Goal: Check status: Check status

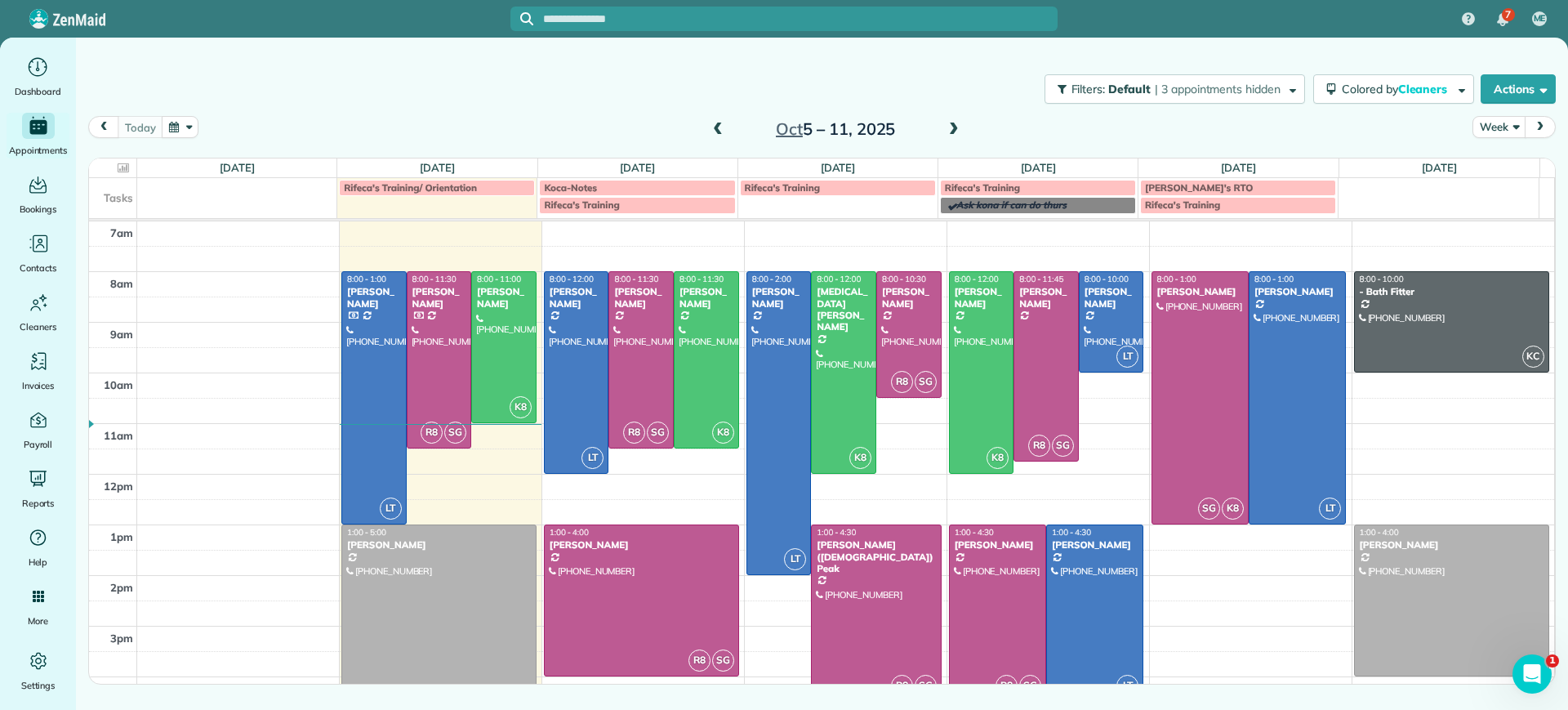
click at [952, 122] on span at bounding box center [954, 130] width 18 height 15
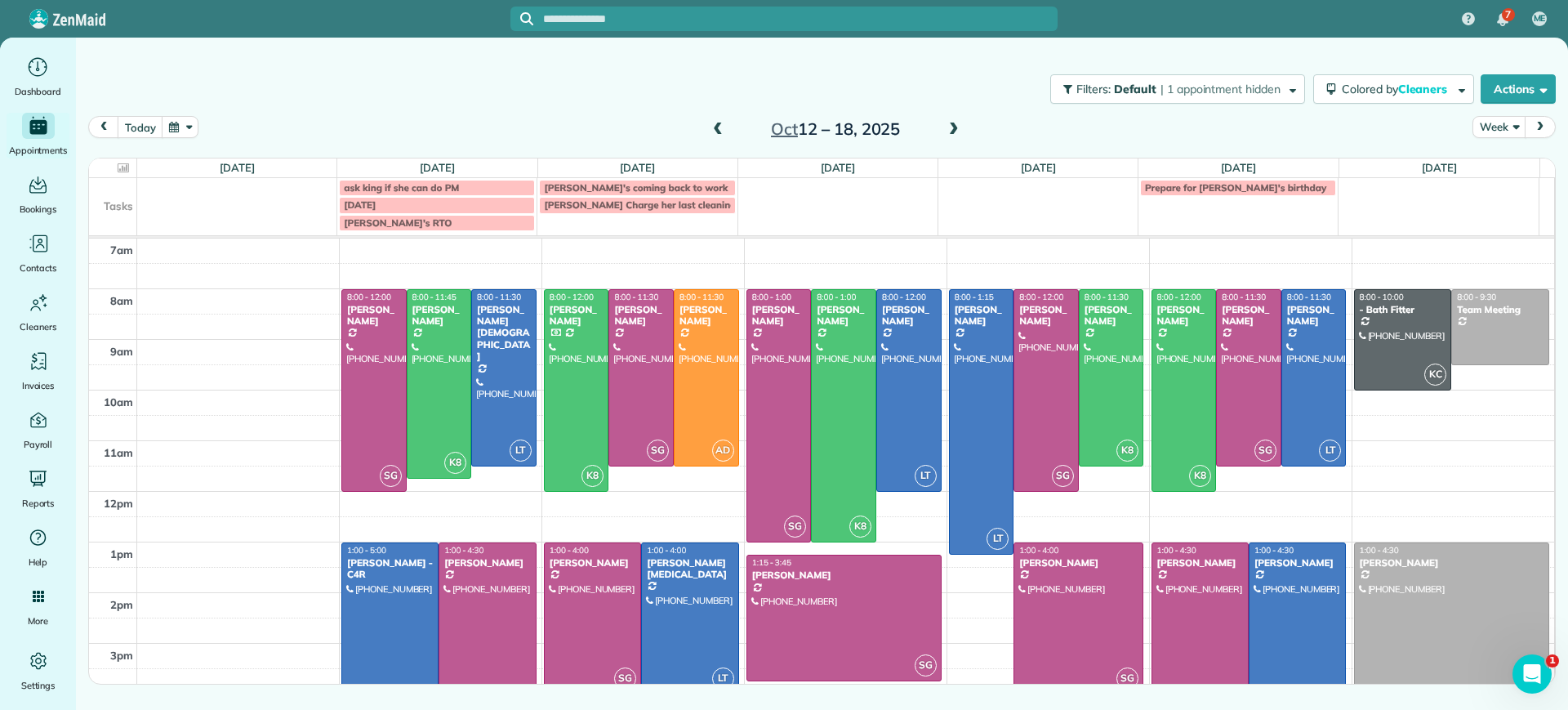
click at [725, 134] on span at bounding box center [718, 130] width 18 height 15
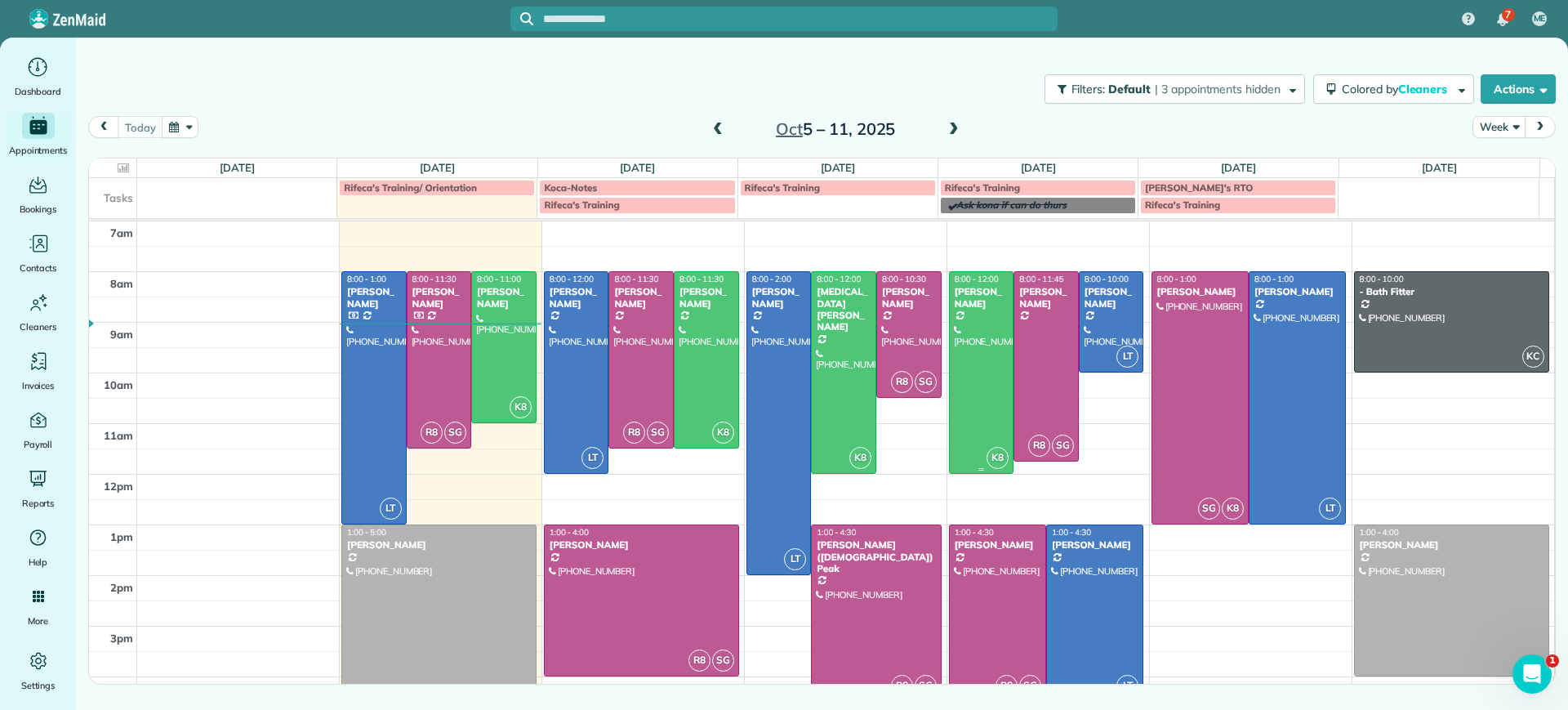
click at [974, 387] on div at bounding box center [981, 372] width 64 height 201
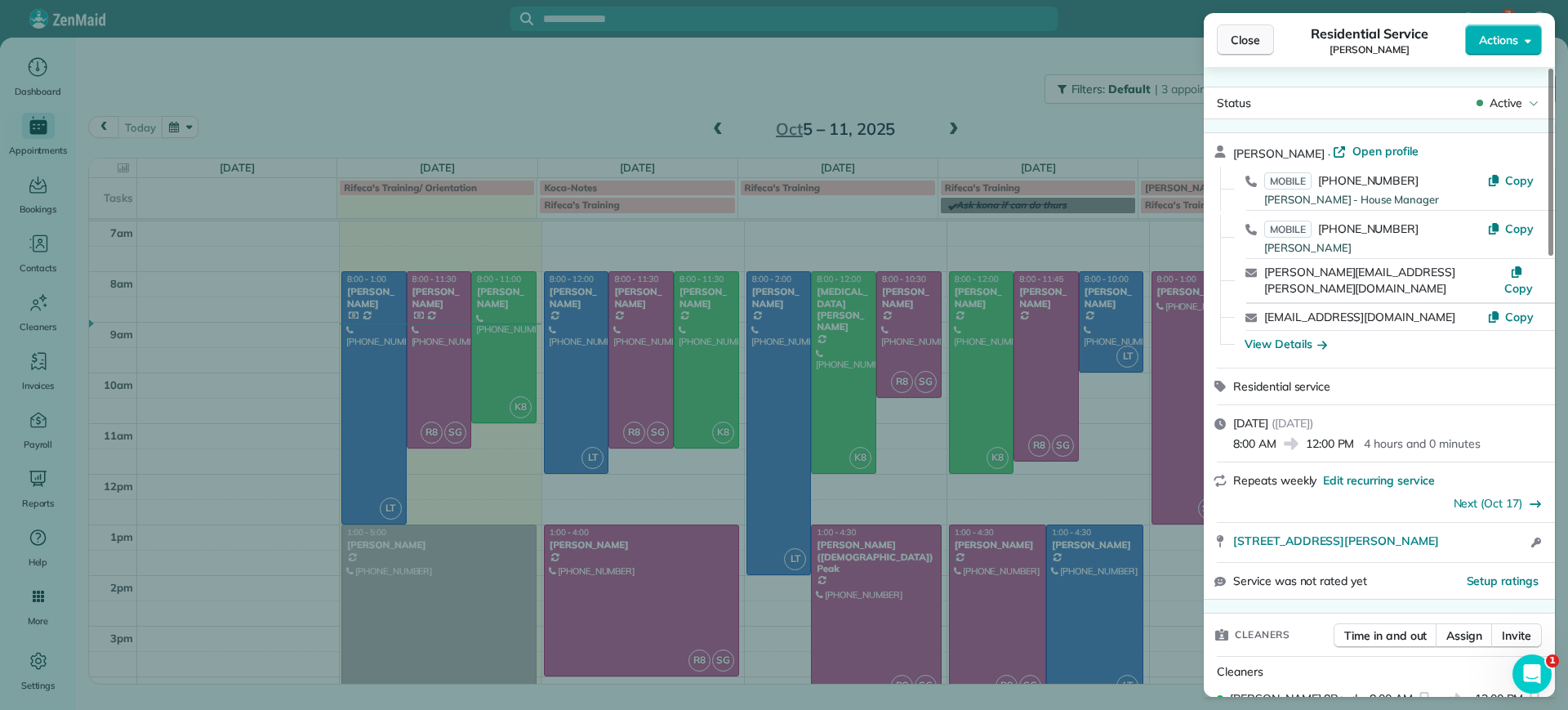
click at [1244, 40] on span "Close" at bounding box center [1246, 41] width 29 height 17
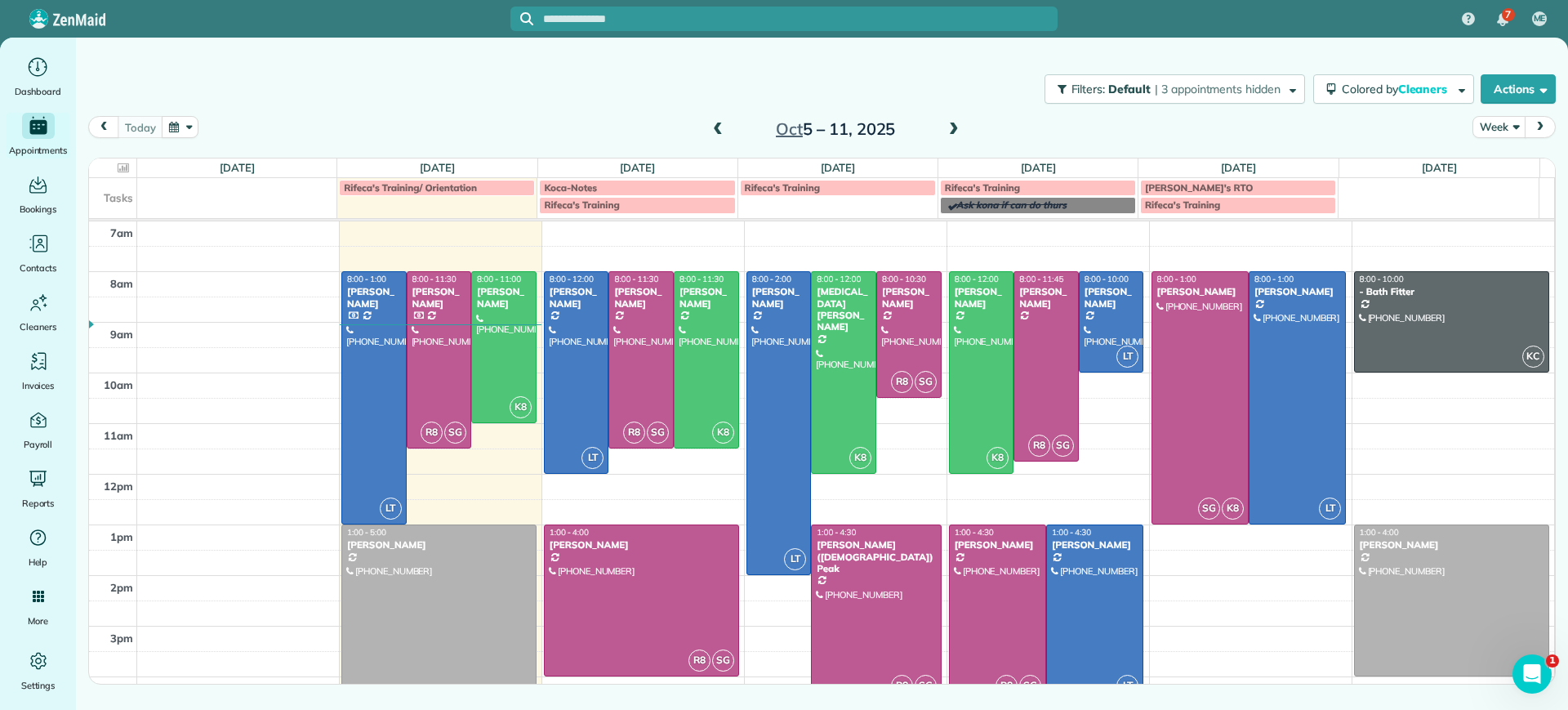
click at [982, 617] on div at bounding box center [998, 612] width 96 height 176
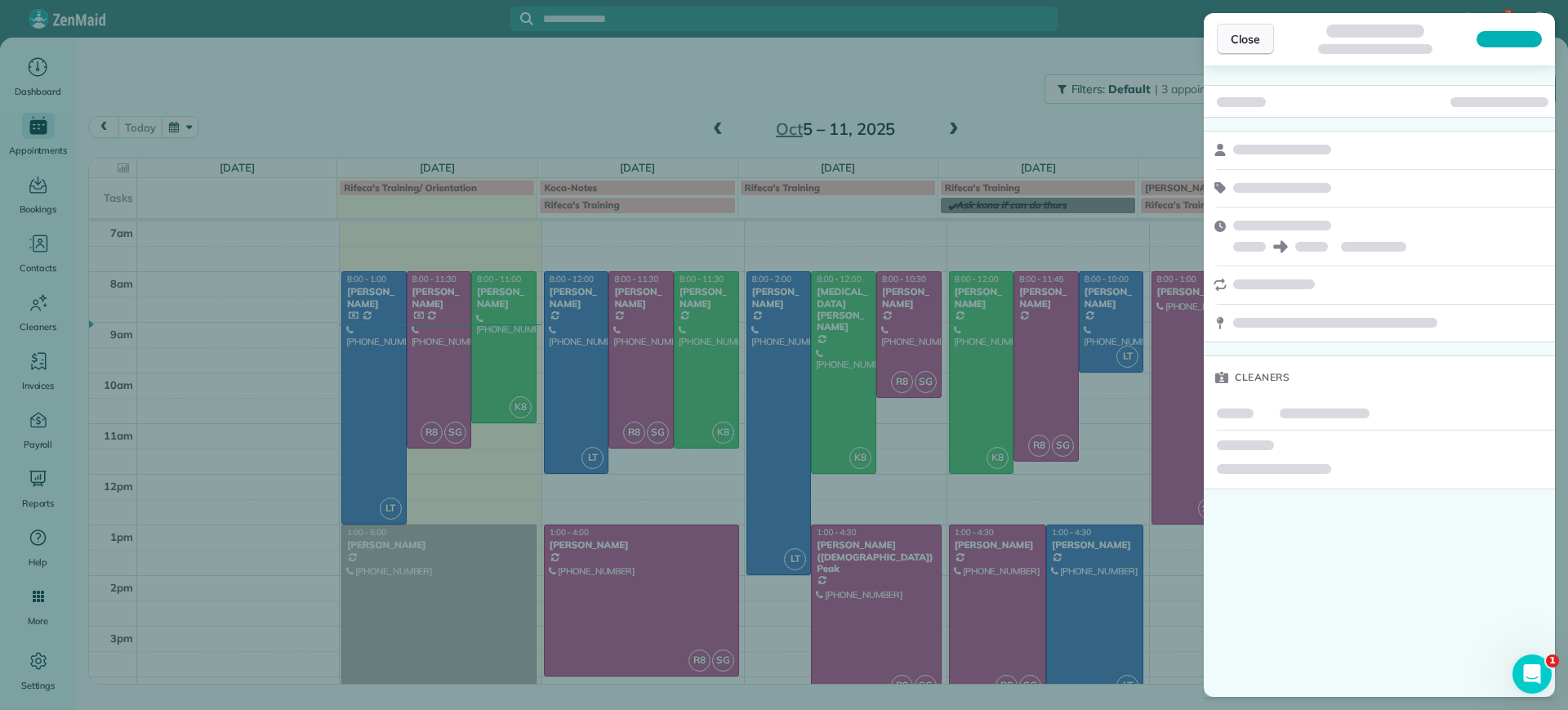
click at [1233, 44] on span "Close" at bounding box center [1246, 40] width 29 height 17
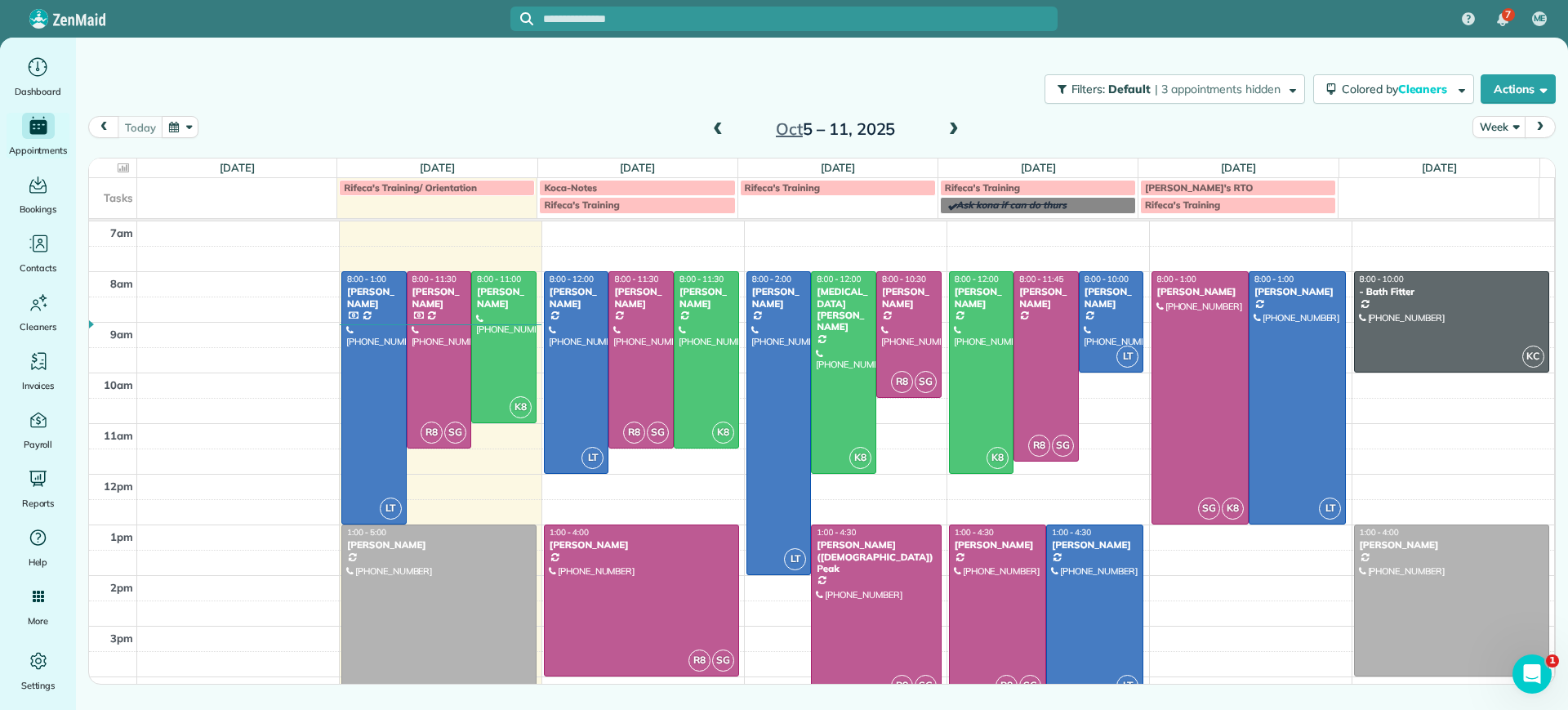
click at [991, 584] on div at bounding box center [998, 612] width 96 height 176
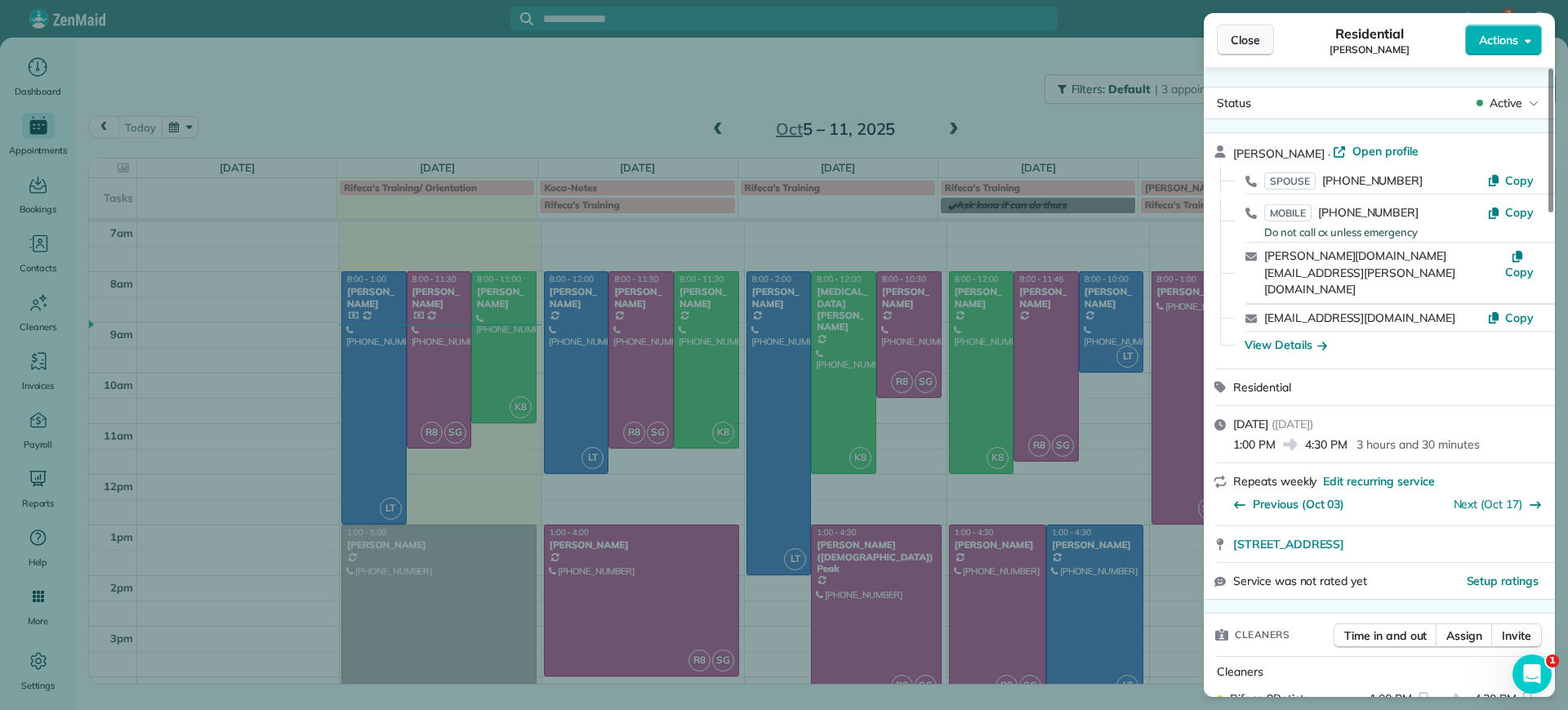
click at [1245, 42] on span "Close" at bounding box center [1246, 41] width 29 height 17
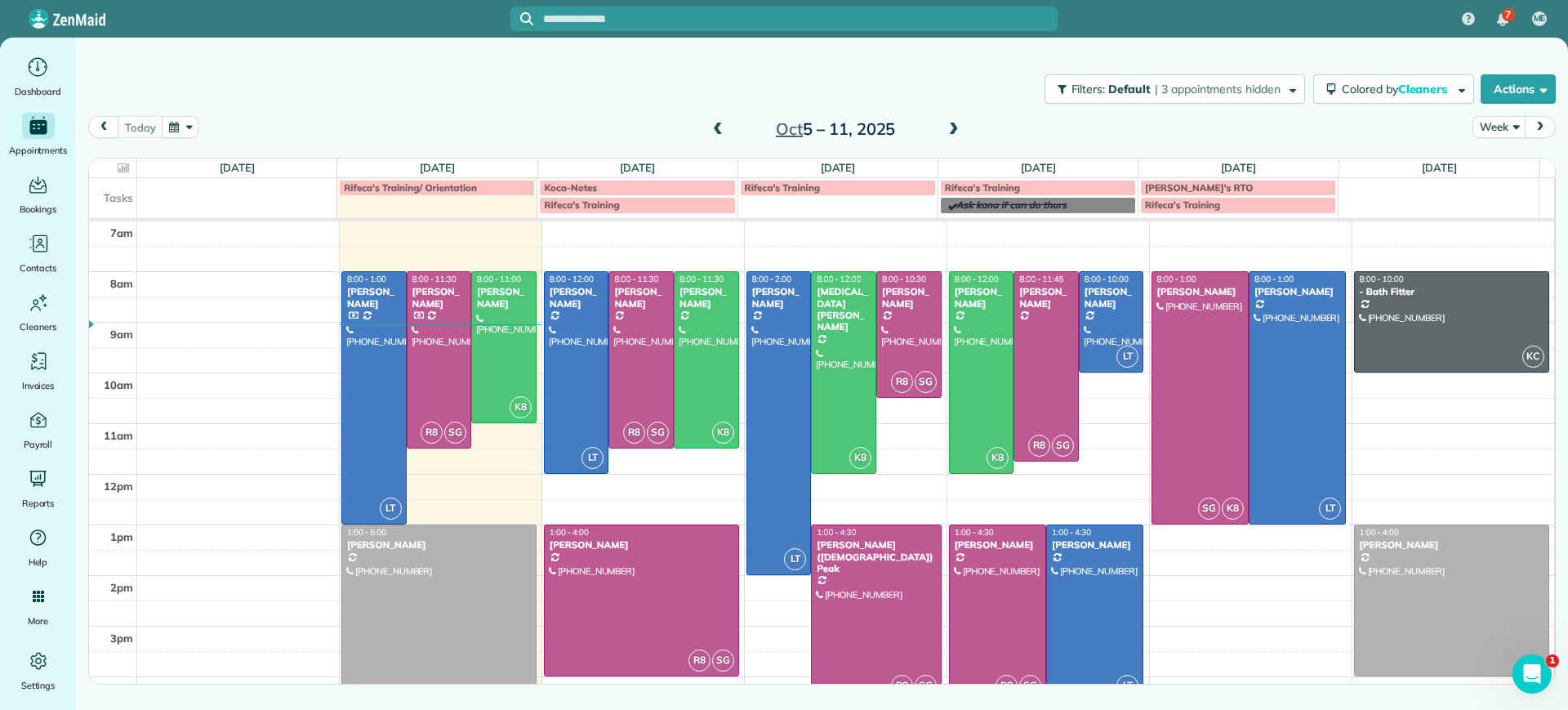
click at [979, 594] on div at bounding box center [998, 612] width 96 height 176
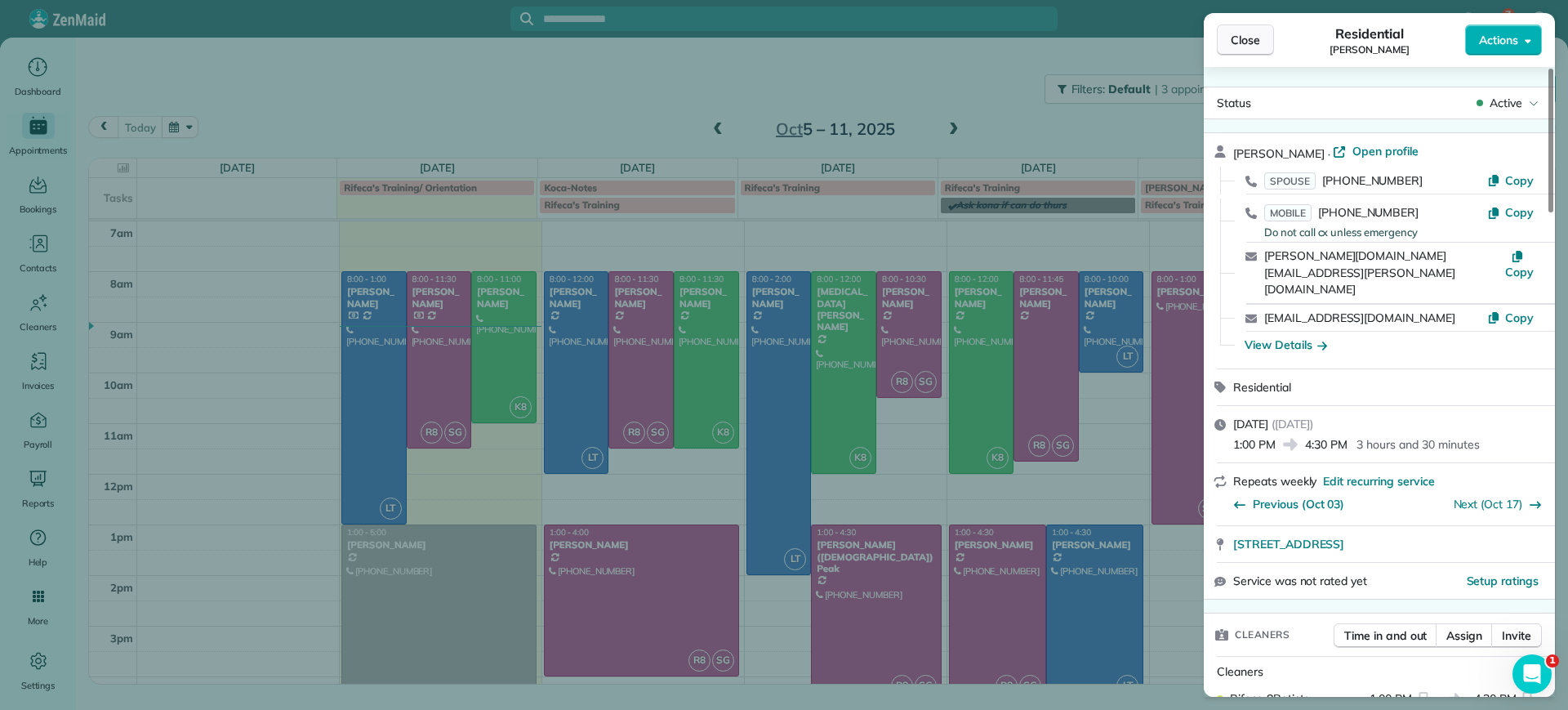
click at [1227, 33] on button "Close" at bounding box center [1246, 41] width 57 height 31
